Goal: Information Seeking & Learning: Learn about a topic

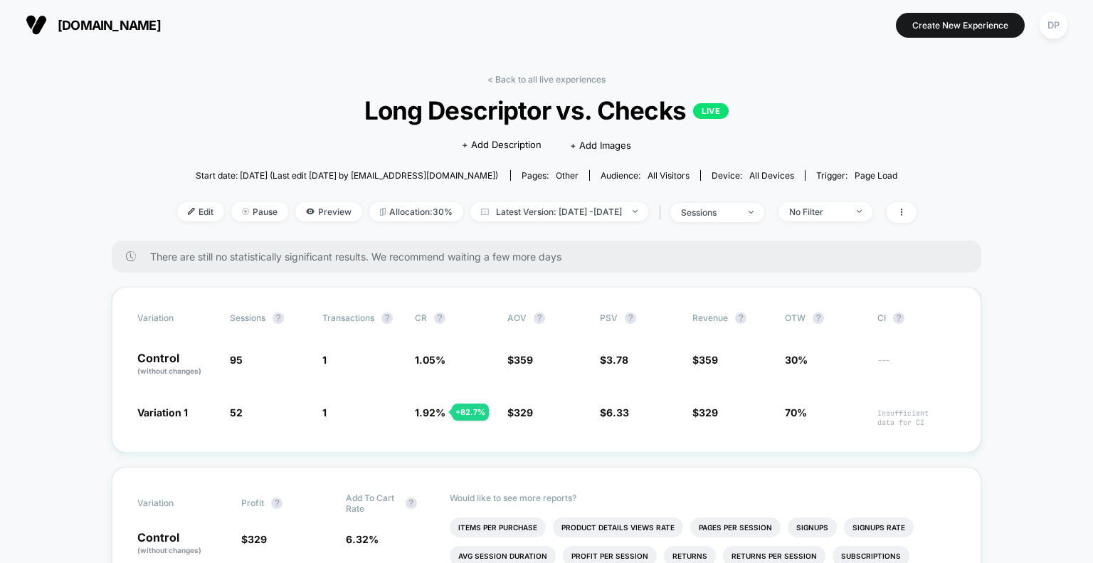
click at [228, 108] on span "Long Descriptor vs. Checks LIVE" at bounding box center [547, 110] width 666 height 30
